Goal: Find specific page/section: Find specific page/section

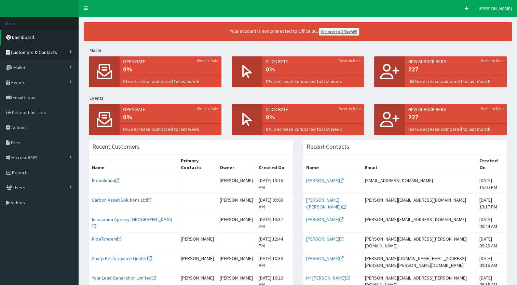
click at [47, 55] on link "Customers & Contacts" at bounding box center [39, 52] width 79 height 15
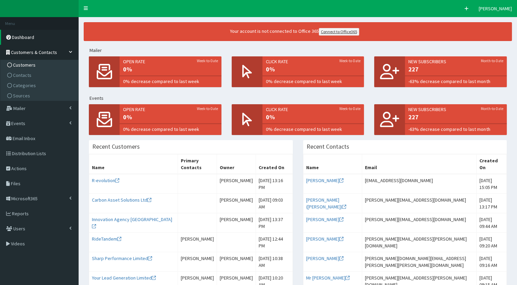
click at [23, 64] on span "Customers" at bounding box center [24, 65] width 23 height 6
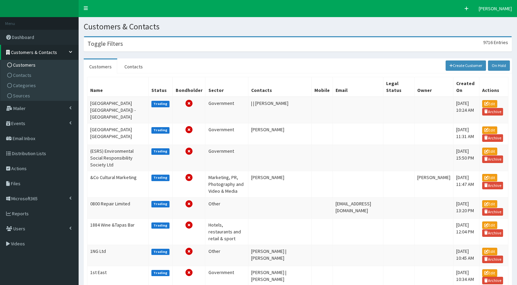
click at [118, 41] on h3 "Toggle Filters" at bounding box center [106, 44] width 36 height 6
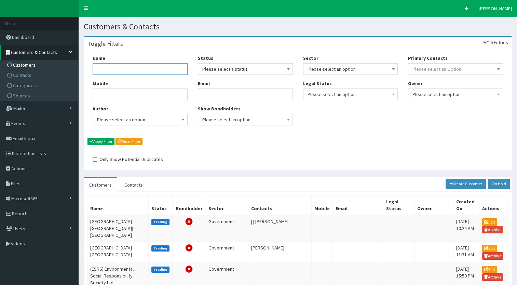
click at [115, 70] on input "Name" at bounding box center [140, 69] width 95 height 12
type input "eski"
click at [94, 140] on button "Apply Filter" at bounding box center [101, 142] width 27 height 8
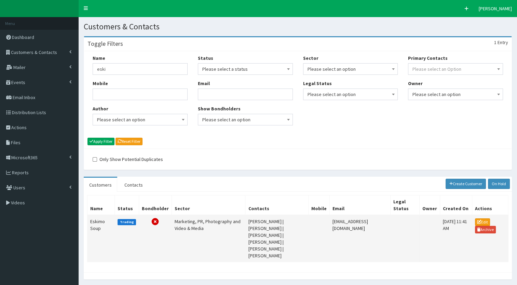
click at [124, 231] on td "Trading" at bounding box center [127, 238] width 24 height 47
click at [94, 225] on td "Eskimo Soup" at bounding box center [101, 238] width 27 height 47
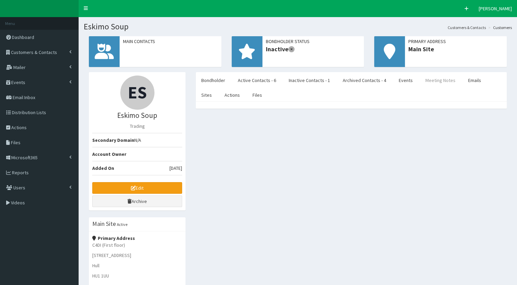
click at [435, 76] on link "Meeting Notes" at bounding box center [440, 80] width 41 height 14
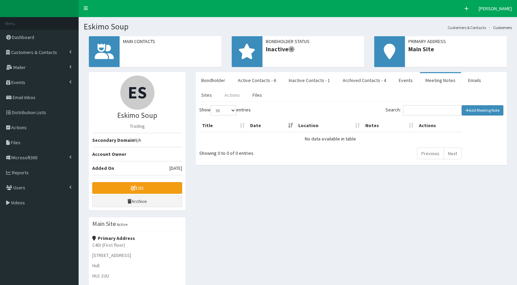
click at [219, 98] on link "Actions" at bounding box center [232, 95] width 26 height 14
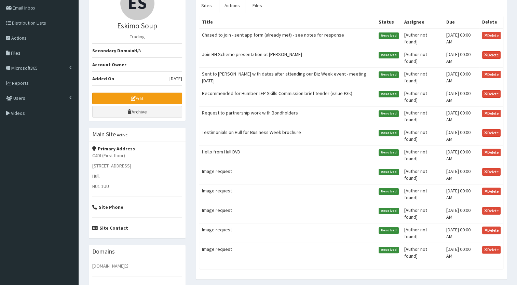
scroll to position [89, 0]
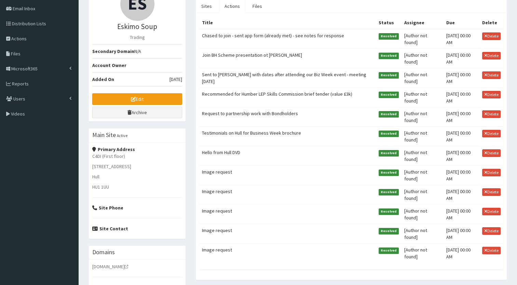
click at [197, 76] on div "Bondholder Type Financial Amount £0.00 Bondholder Contact Talent+ Ambassador Da…" at bounding box center [351, 146] width 311 height 267
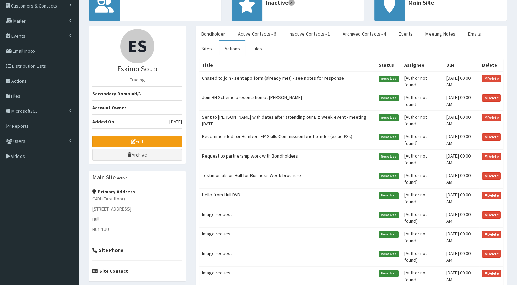
scroll to position [46, 0]
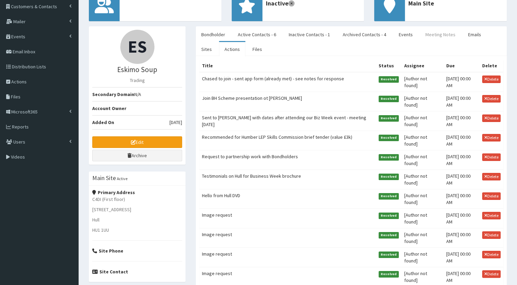
click at [430, 36] on link "Meeting Notes" at bounding box center [440, 34] width 41 height 14
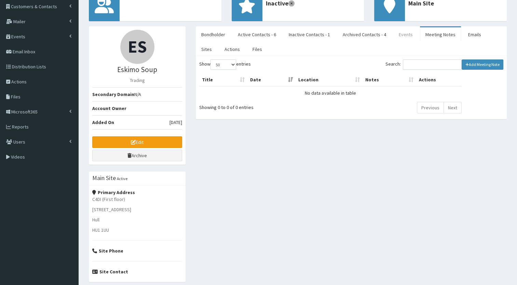
click at [395, 36] on link "Events" at bounding box center [405, 34] width 25 height 14
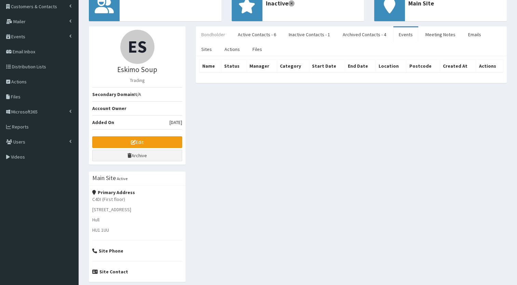
click at [206, 34] on link "Bondholder" at bounding box center [213, 34] width 35 height 14
